Goal: Task Accomplishment & Management: Use online tool/utility

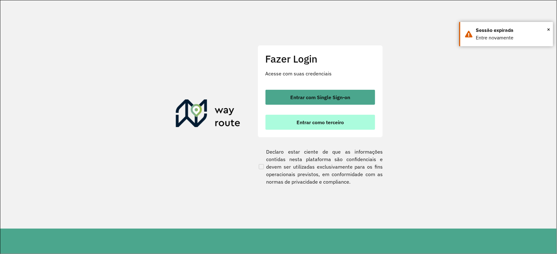
click at [328, 122] on span "Entrar como terceiro" at bounding box center [319, 122] width 47 height 5
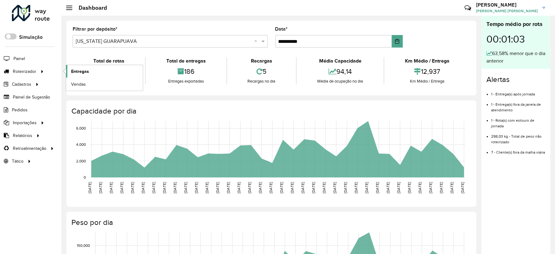
click at [83, 71] on span "Entregas" at bounding box center [80, 71] width 18 height 7
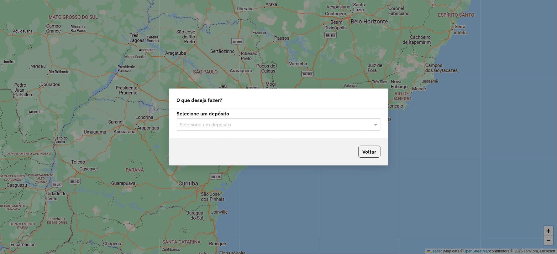
click at [282, 124] on input "text" at bounding box center [272, 125] width 185 height 8
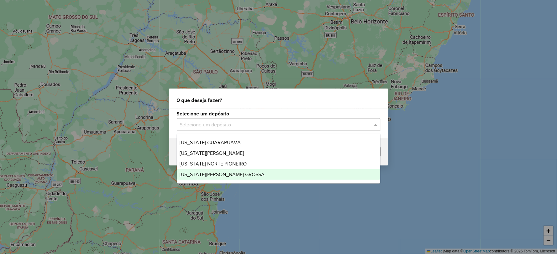
click at [217, 175] on span "VIRGINIA PONTA GROSSA" at bounding box center [221, 174] width 85 height 5
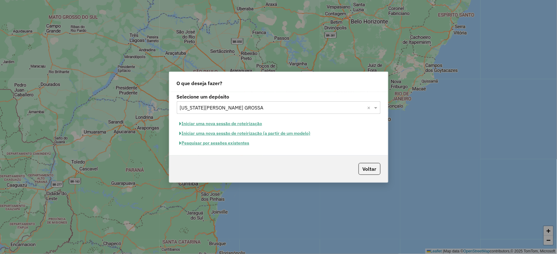
click at [202, 144] on button "Pesquisar por sessões existentes" at bounding box center [214, 143] width 75 height 10
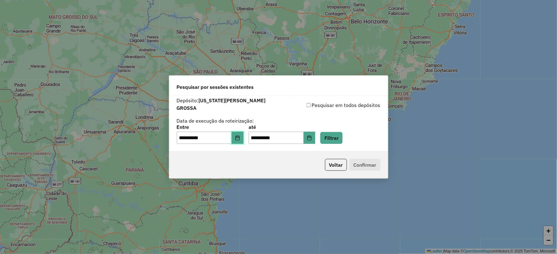
click at [239, 137] on icon "Choose Date" at bounding box center [237, 138] width 4 height 5
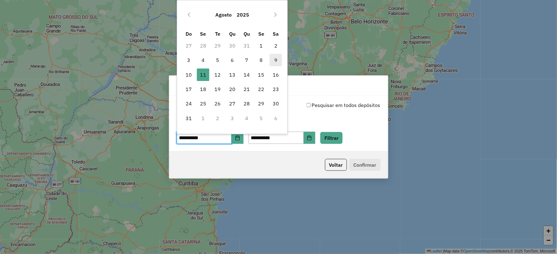
click at [274, 60] on span "9" at bounding box center [275, 60] width 13 height 13
type input "**********"
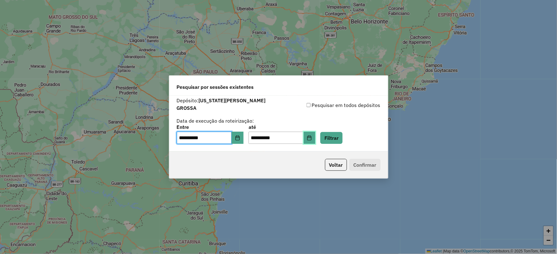
click at [311, 136] on icon "Choose Date" at bounding box center [309, 138] width 4 height 5
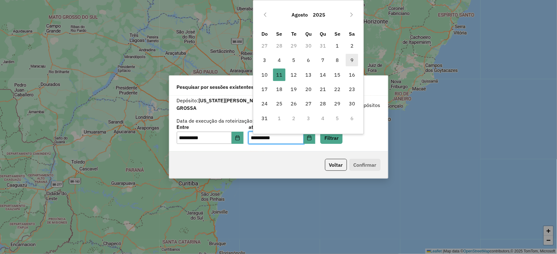
click at [353, 57] on span "9" at bounding box center [351, 60] width 13 height 13
type input "**********"
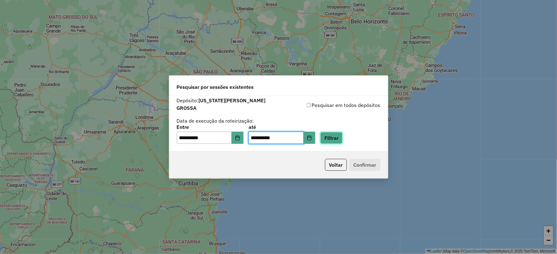
click at [339, 132] on button "Filtrar" at bounding box center [331, 138] width 22 height 12
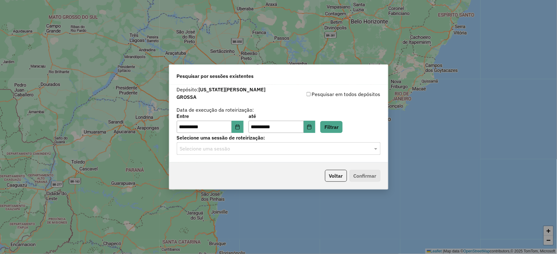
click at [275, 145] on input "text" at bounding box center [272, 149] width 185 height 8
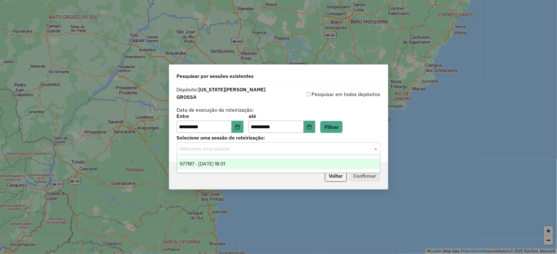
click at [225, 163] on span "977187 - 09/08/2025 18:01" at bounding box center [201, 163] width 45 height 5
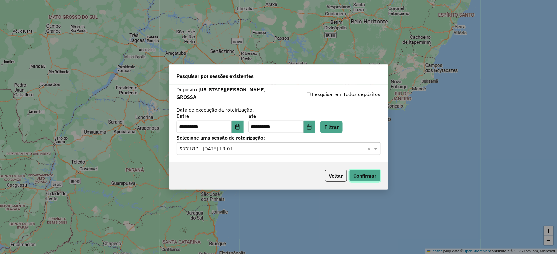
click at [369, 177] on button "Confirmar" at bounding box center [364, 176] width 31 height 12
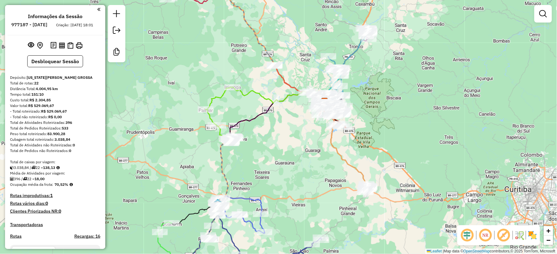
drag, startPoint x: 251, startPoint y: 176, endPoint x: 298, endPoint y: 151, distance: 52.6
click at [298, 151] on div "Janela de atendimento Grade de atendimento Capacidade Transportadoras Veículos …" at bounding box center [278, 127] width 557 height 254
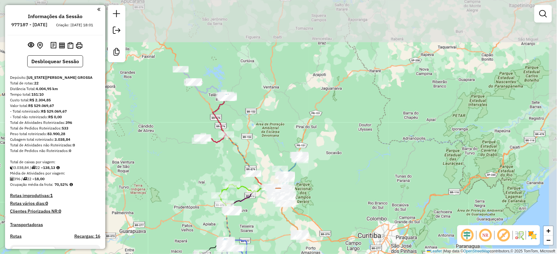
drag, startPoint x: 225, startPoint y: 118, endPoint x: 204, endPoint y: 166, distance: 52.5
click at [204, 166] on div "Janela de atendimento Grade de atendimento Capacidade Transportadoras Veículos …" at bounding box center [278, 127] width 557 height 254
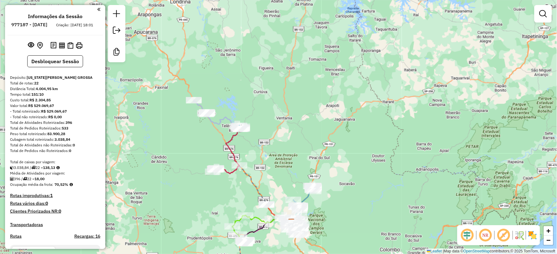
drag, startPoint x: 184, startPoint y: 123, endPoint x: 200, endPoint y: 164, distance: 43.8
click at [200, 163] on div "Janela de atendimento Grade de atendimento Capacidade Transportadoras Veículos …" at bounding box center [278, 127] width 557 height 254
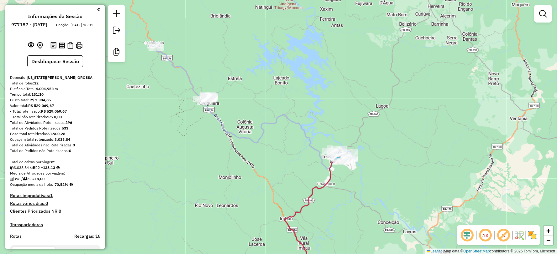
click at [248, 137] on icon at bounding box center [251, 105] width 197 height 128
select select "**********"
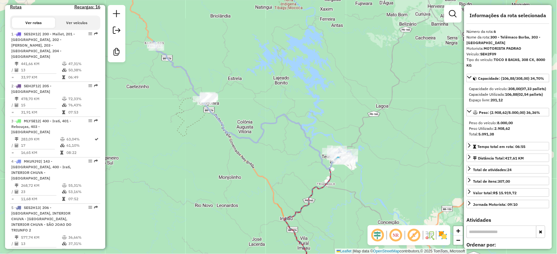
scroll to position [458, 0]
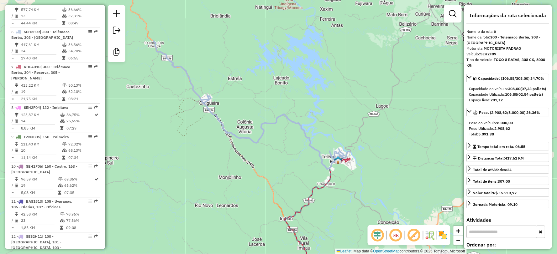
click at [245, 138] on icon at bounding box center [251, 105] width 197 height 128
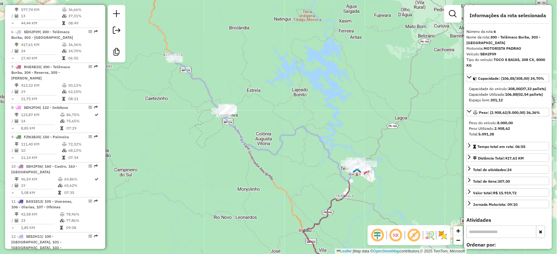
drag, startPoint x: 272, startPoint y: 163, endPoint x: 291, endPoint y: 175, distance: 22.2
click at [291, 175] on div "Janela de atendimento Grade de atendimento Capacidade Transportadoras Veículos …" at bounding box center [278, 127] width 557 height 254
click at [273, 154] on icon at bounding box center [270, 117] width 197 height 128
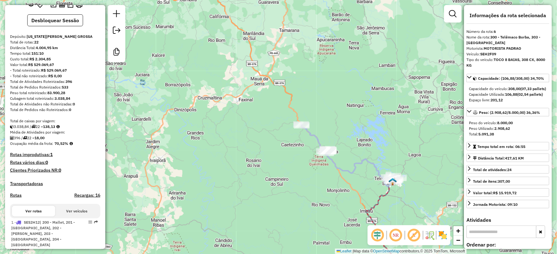
scroll to position [0, 0]
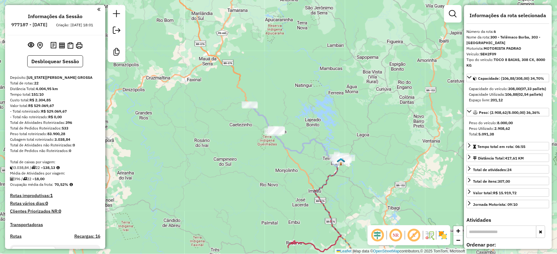
drag, startPoint x: 218, startPoint y: 157, endPoint x: 180, endPoint y: 154, distance: 38.0
click at [180, 154] on div "Janela de atendimento Grade de atendimento Capacidade Transportadoras Veículos …" at bounding box center [278, 127] width 557 height 254
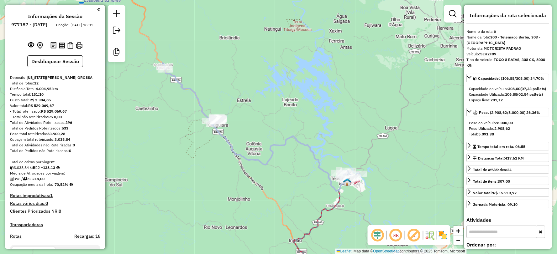
drag, startPoint x: 221, startPoint y: 198, endPoint x: 200, endPoint y: 191, distance: 21.4
click at [200, 191] on div "Janela de atendimento Grade de atendimento Capacidade Transportadoras Veículos …" at bounding box center [278, 127] width 557 height 254
click at [255, 104] on div "Janela de atendimento Grade de atendimento Capacidade Transportadoras Veículos …" at bounding box center [278, 127] width 557 height 254
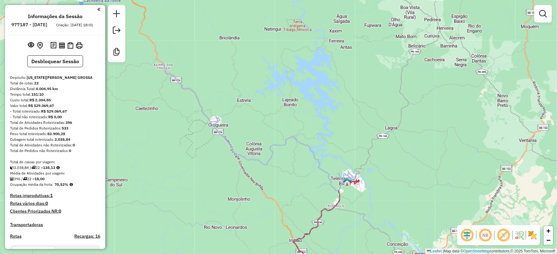
click at [227, 106] on div "Janela de atendimento Grade de atendimento Capacidade Transportadoras Veículos …" at bounding box center [278, 127] width 557 height 254
click at [233, 107] on div "Janela de atendimento Grade de atendimento Capacidade Transportadoras Veículos …" at bounding box center [278, 127] width 557 height 254
click at [205, 114] on icon at bounding box center [260, 127] width 197 height 128
select select "**********"
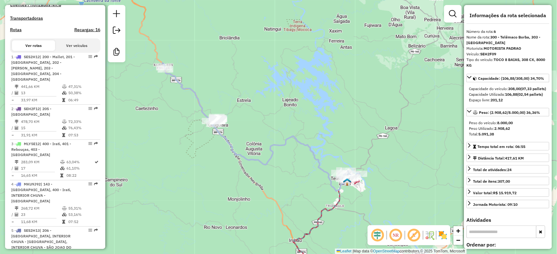
scroll to position [458, 0]
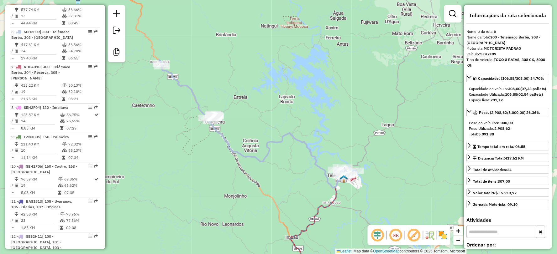
drag, startPoint x: 298, startPoint y: 180, endPoint x: 281, endPoint y: 170, distance: 19.7
click at [281, 170] on div "Janela de atendimento Grade de atendimento Capacidade Transportadoras Veículos …" at bounding box center [278, 127] width 557 height 254
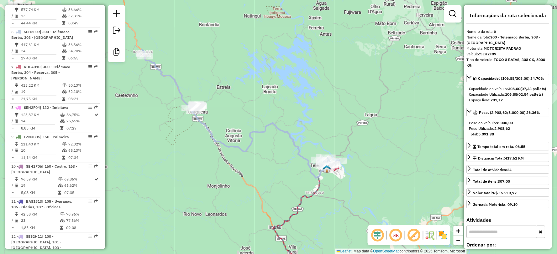
click at [288, 134] on icon at bounding box center [240, 114] width 197 height 128
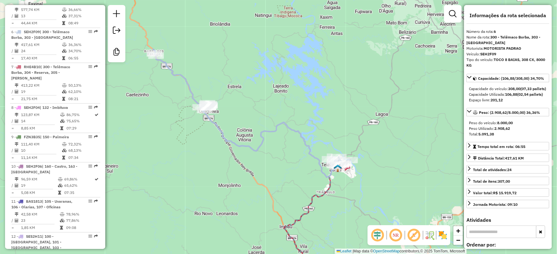
drag, startPoint x: 285, startPoint y: 154, endPoint x: 296, endPoint y: 153, distance: 11.0
click at [296, 153] on div "Janela de atendimento Grade de atendimento Capacidade Transportadoras Veículos …" at bounding box center [278, 127] width 557 height 254
click at [302, 137] on icon at bounding box center [251, 113] width 197 height 128
click at [256, 146] on icon at bounding box center [251, 113] width 197 height 128
